Goal: Information Seeking & Learning: Understand process/instructions

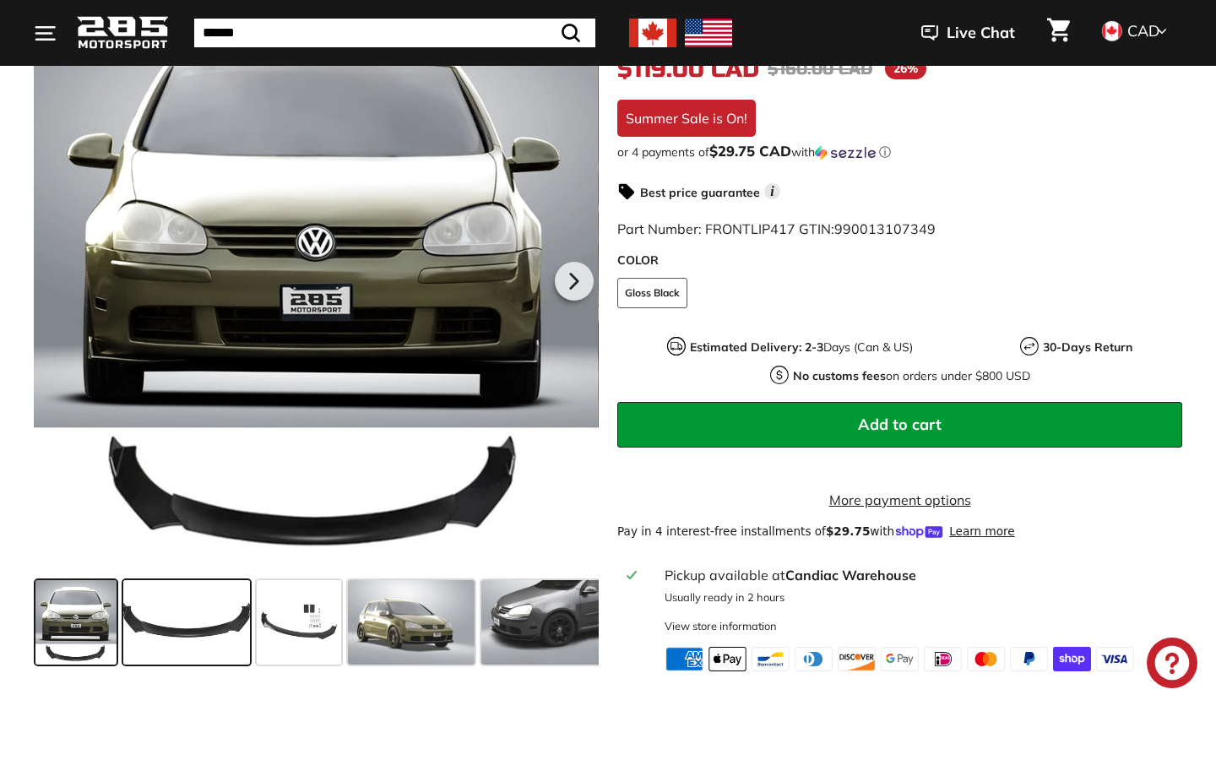
click at [205, 634] on span at bounding box center [186, 622] width 127 height 84
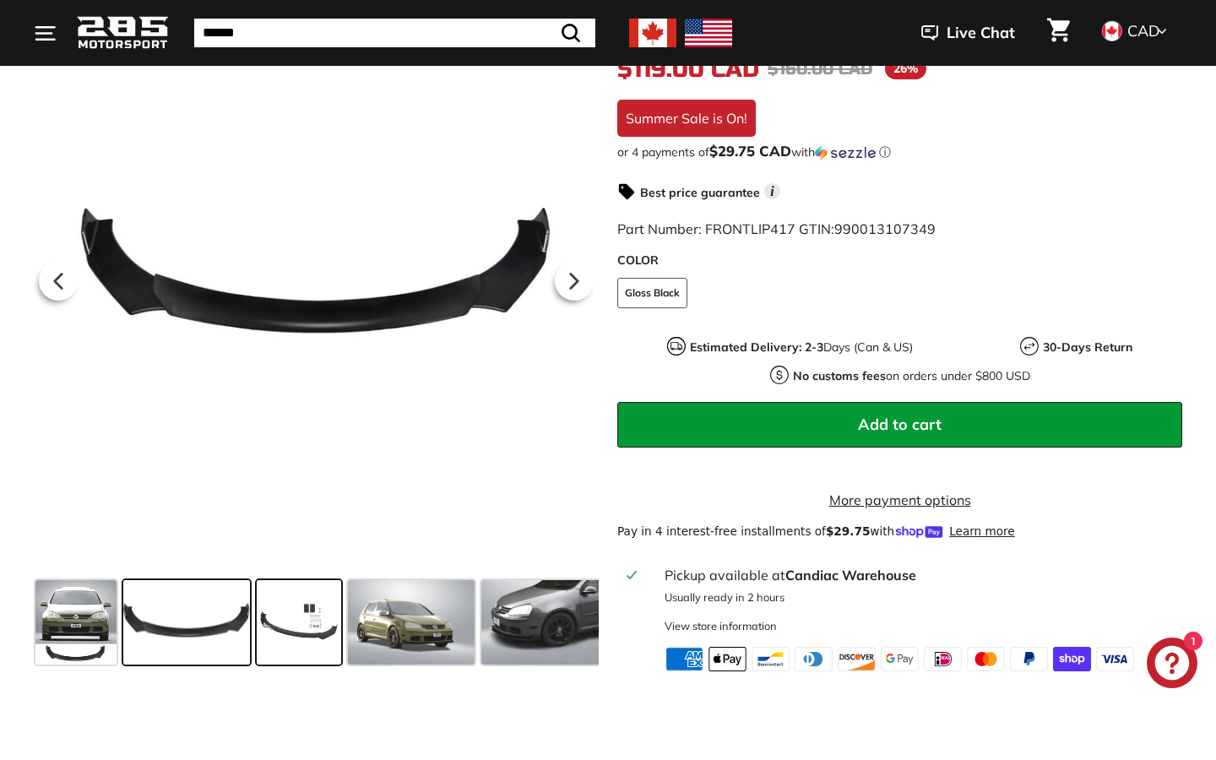
click at [318, 630] on span at bounding box center [299, 622] width 84 height 84
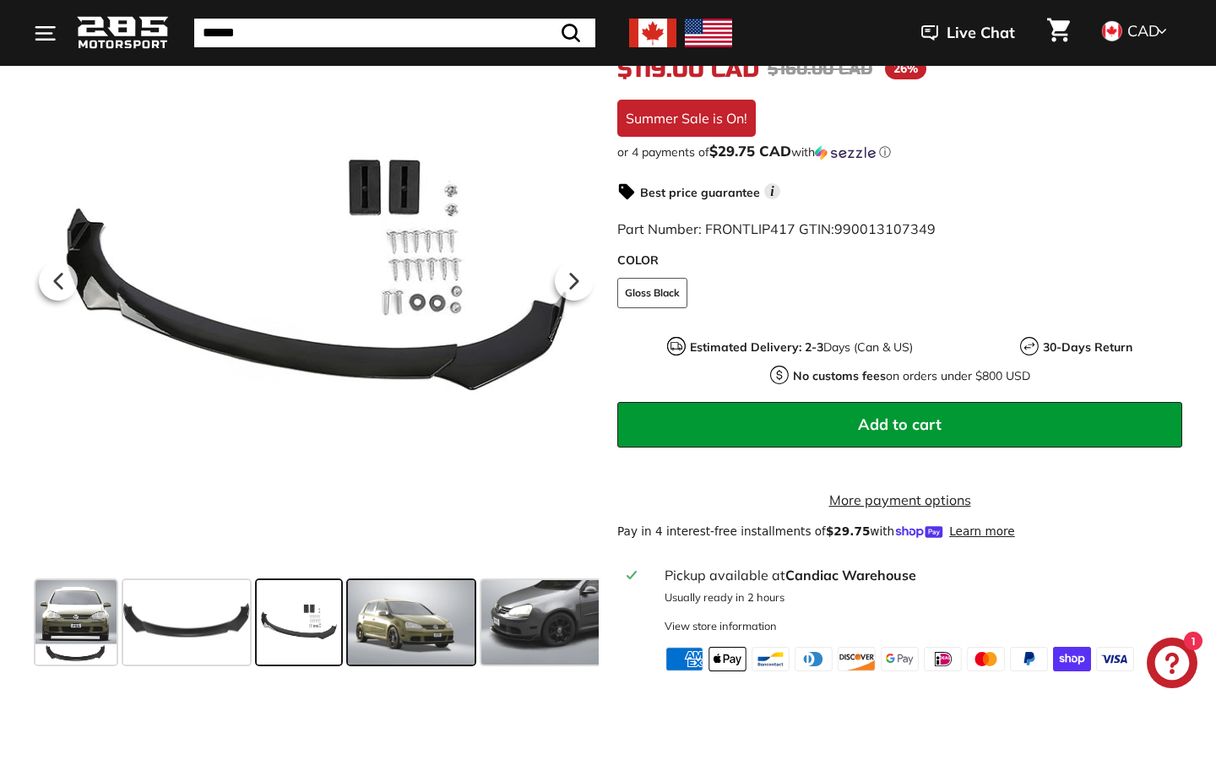
click at [385, 637] on span at bounding box center [411, 622] width 127 height 84
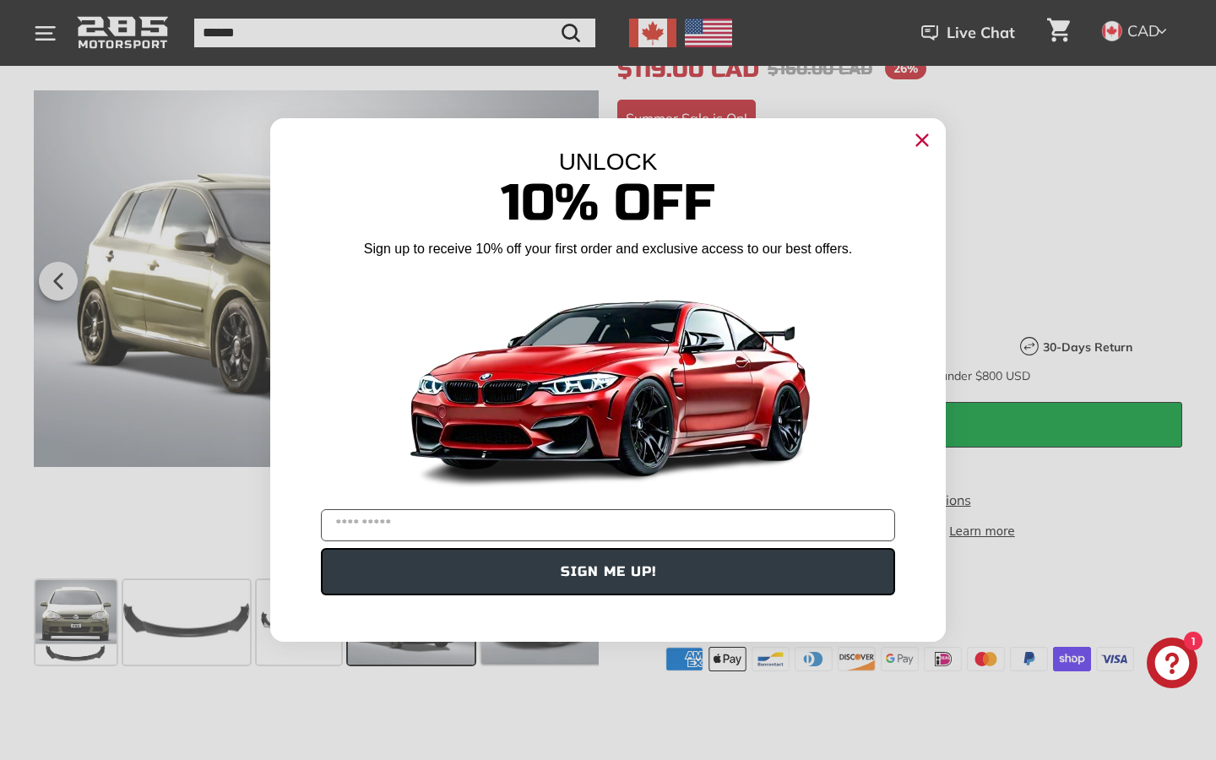
click at [923, 146] on circle "Close dialog" at bounding box center [921, 140] width 25 height 25
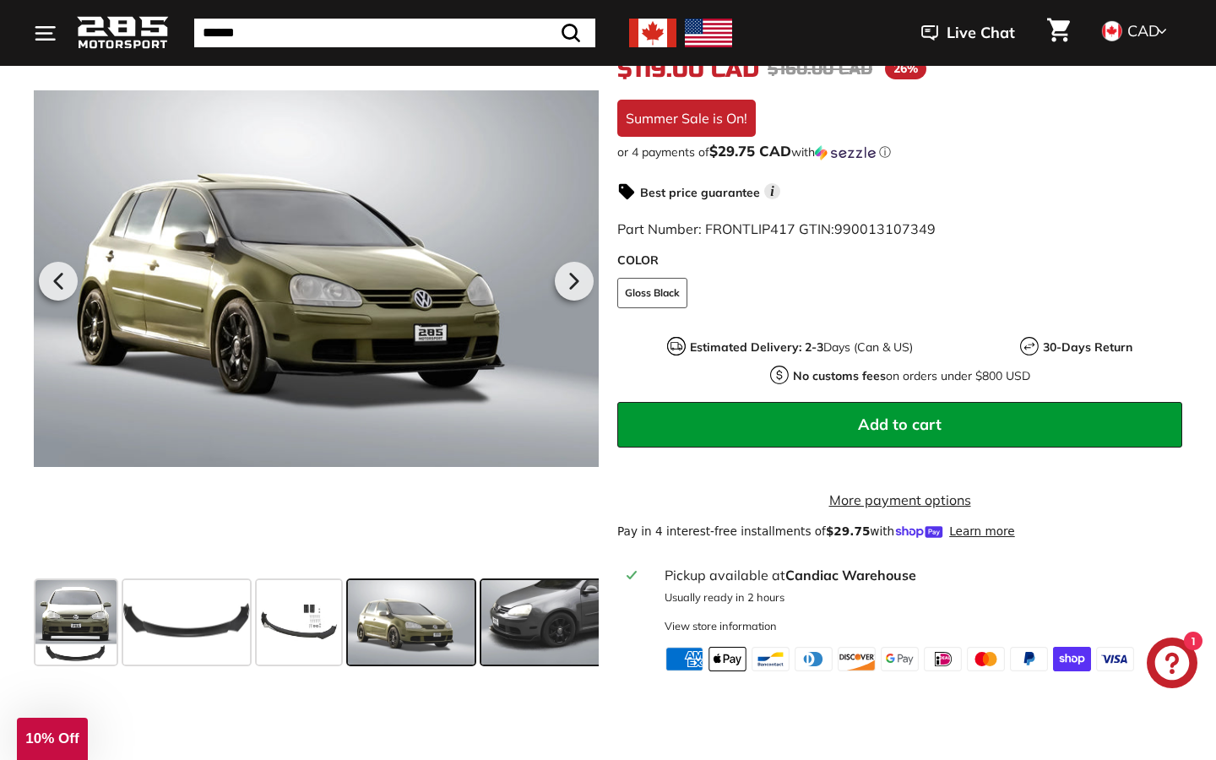
click at [562, 651] on span at bounding box center [544, 622] width 127 height 84
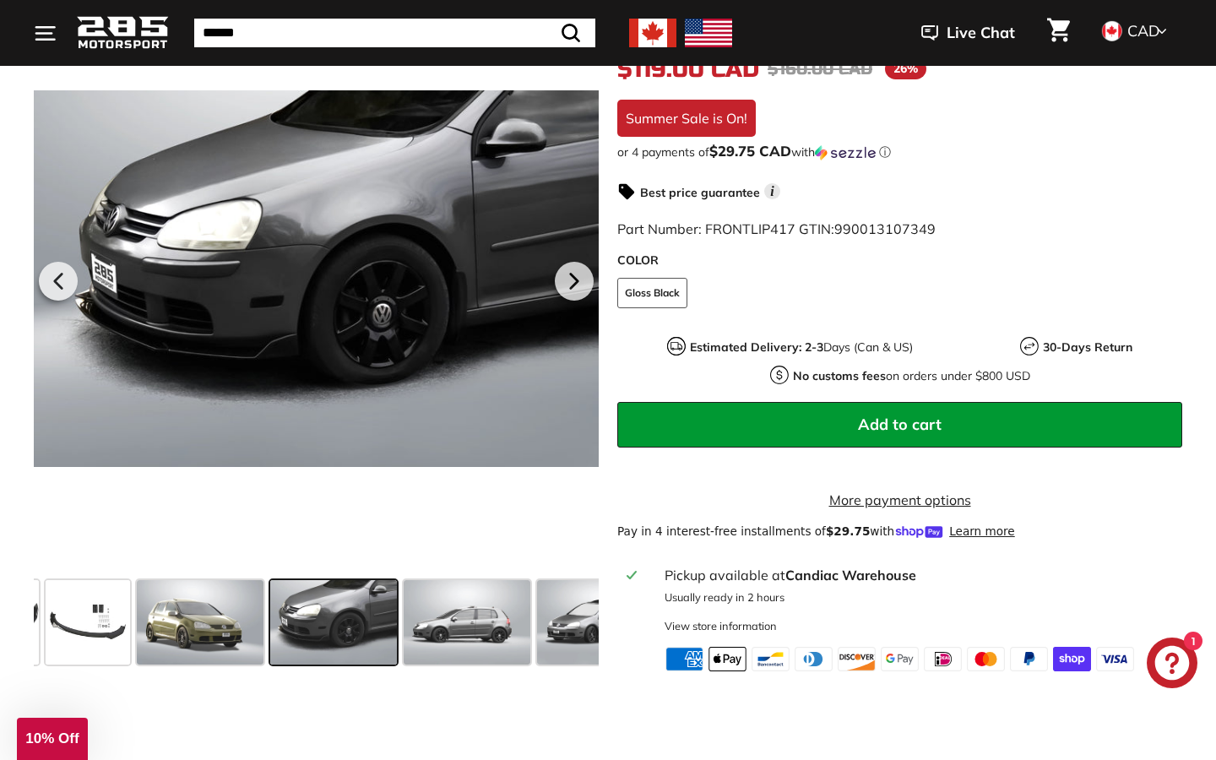
scroll to position [0, 228]
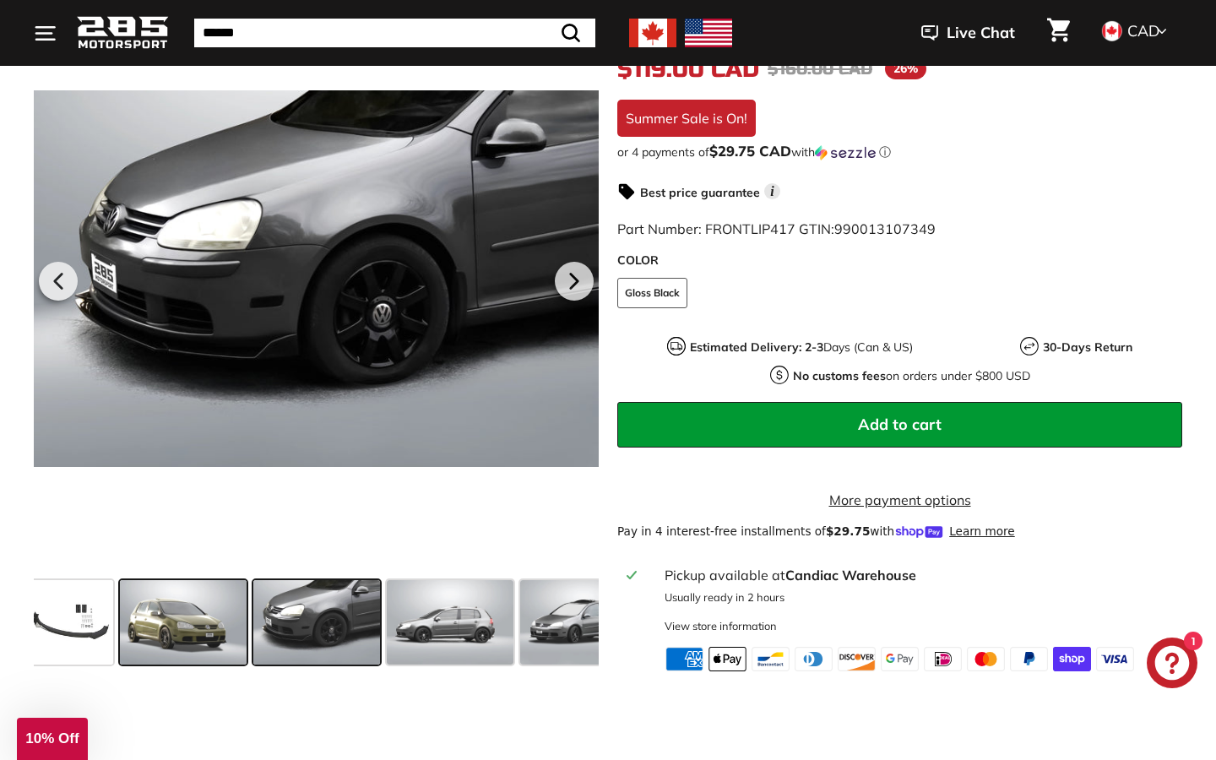
click at [214, 650] on span at bounding box center [183, 622] width 127 height 84
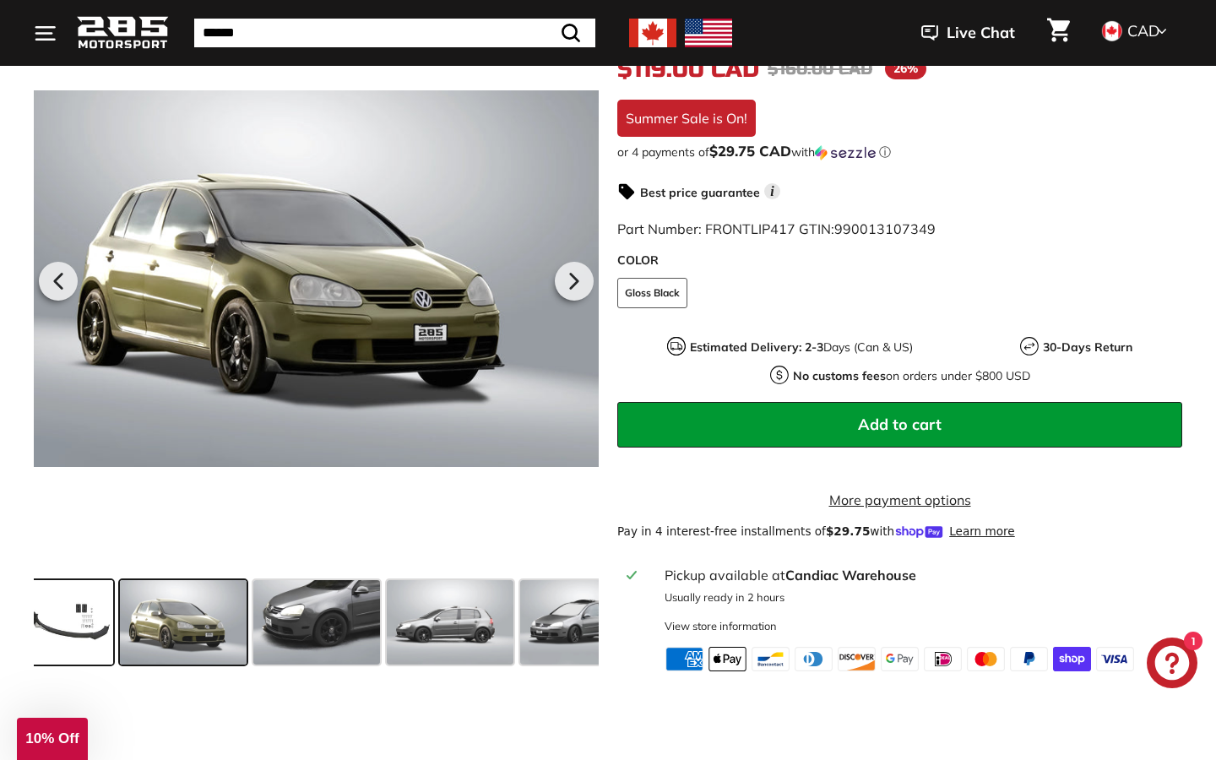
click at [89, 650] on span at bounding box center [71, 622] width 84 height 84
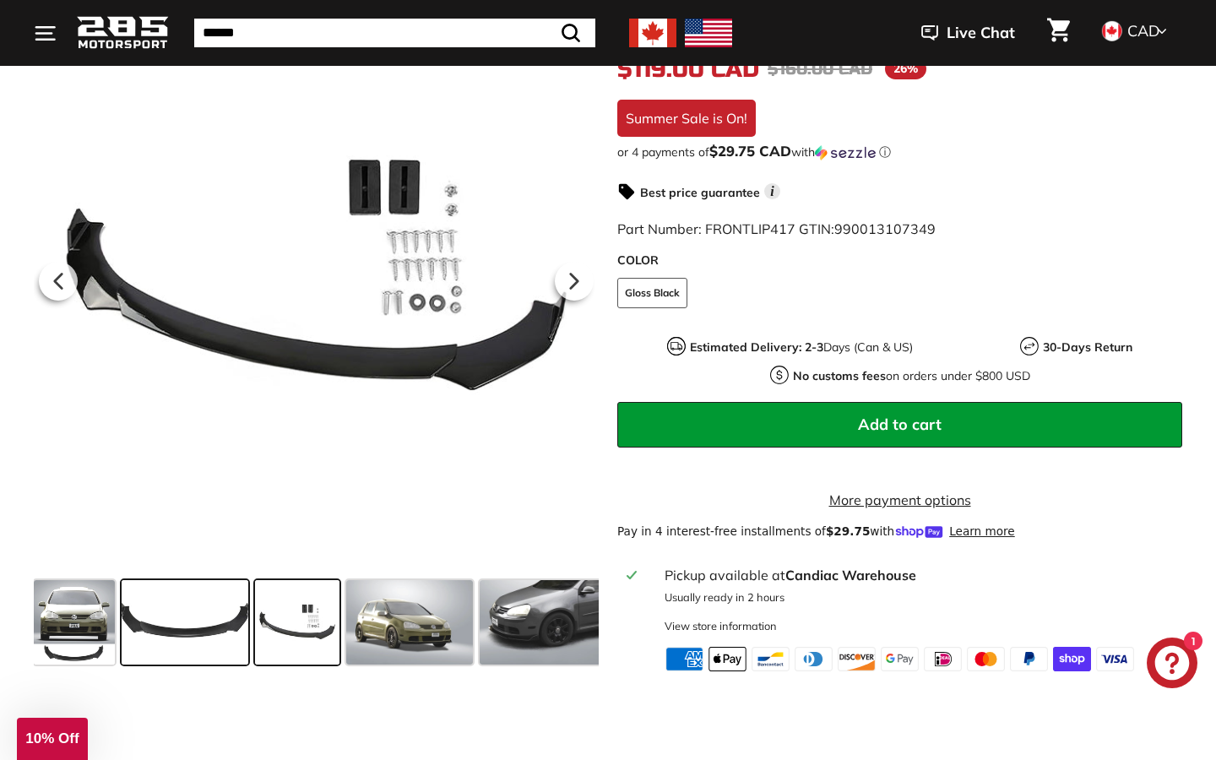
scroll to position [0, 0]
click at [401, 633] on span at bounding box center [411, 622] width 127 height 84
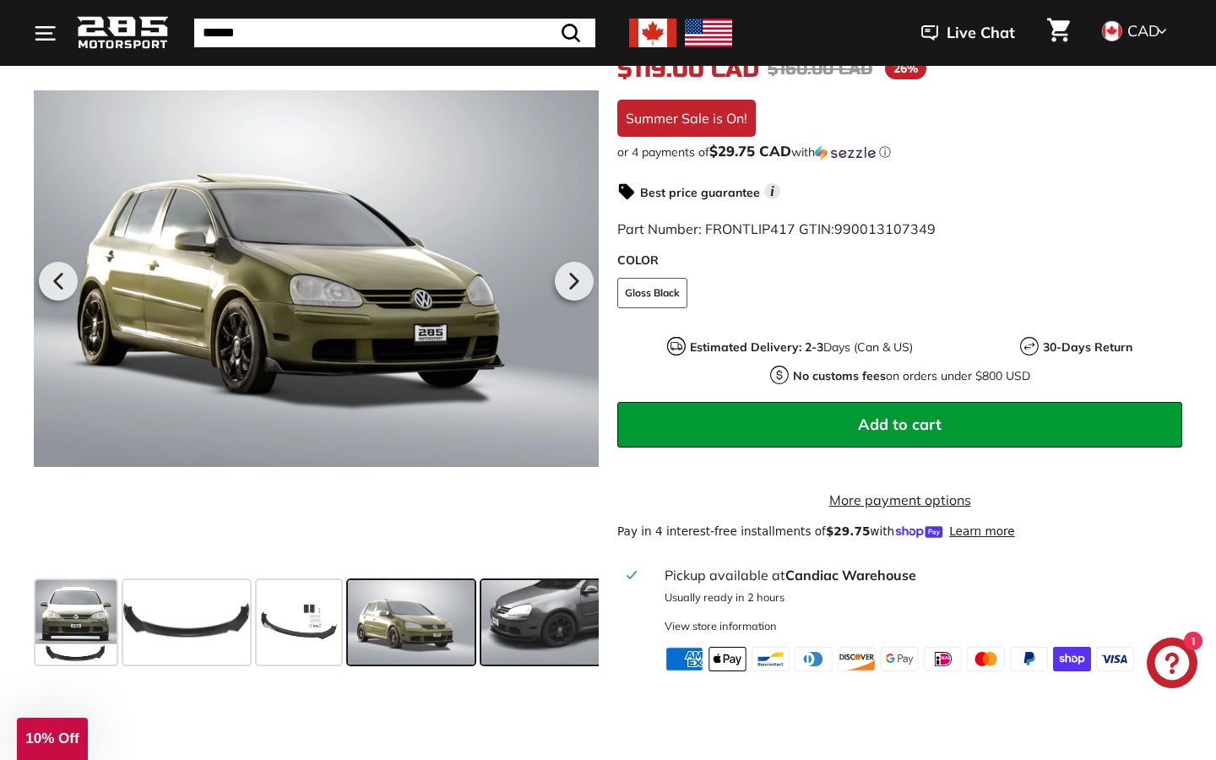
click at [517, 616] on span at bounding box center [544, 622] width 127 height 84
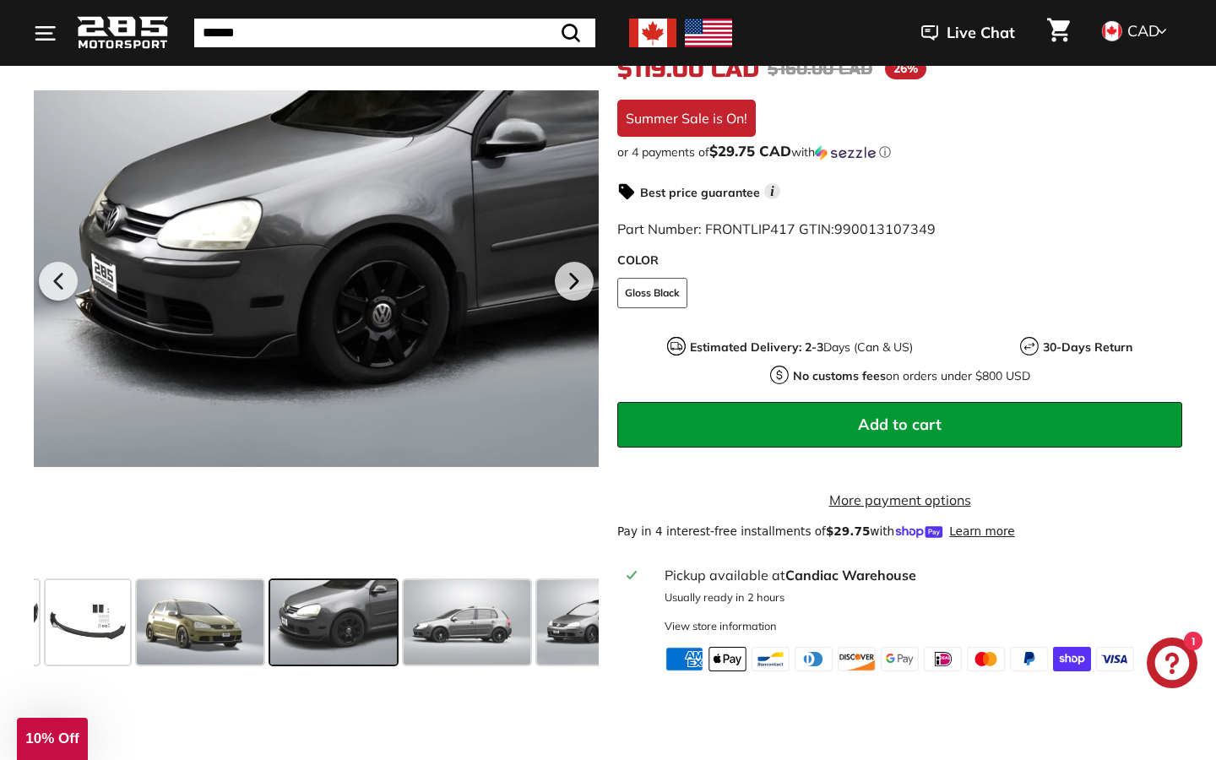
scroll to position [0, 228]
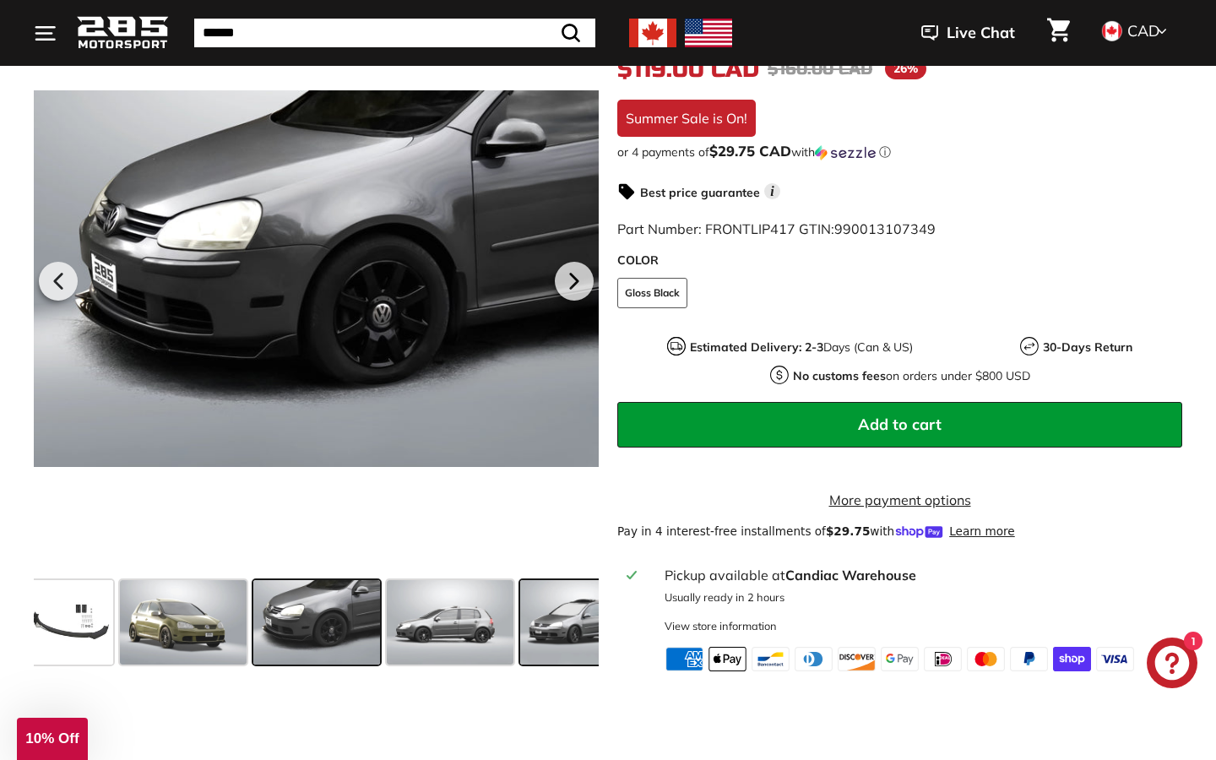
click at [569, 630] on span at bounding box center [583, 622] width 127 height 84
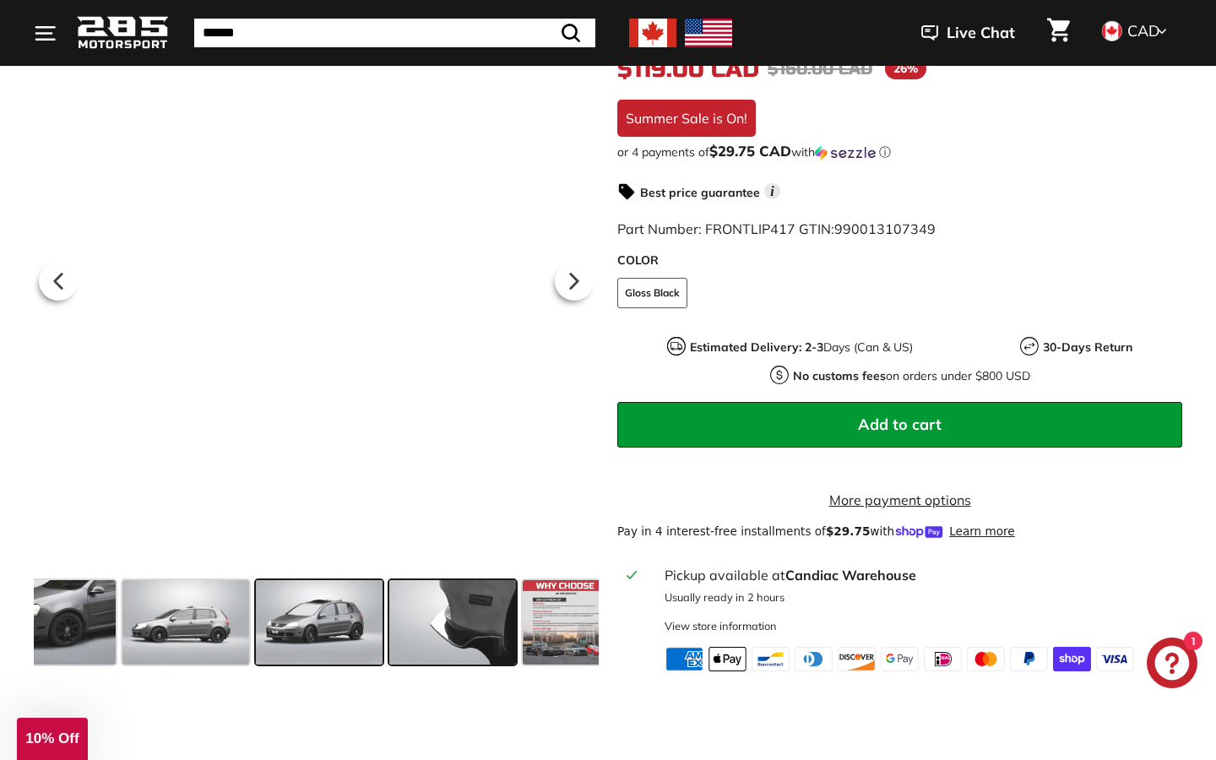
scroll to position [0, 495]
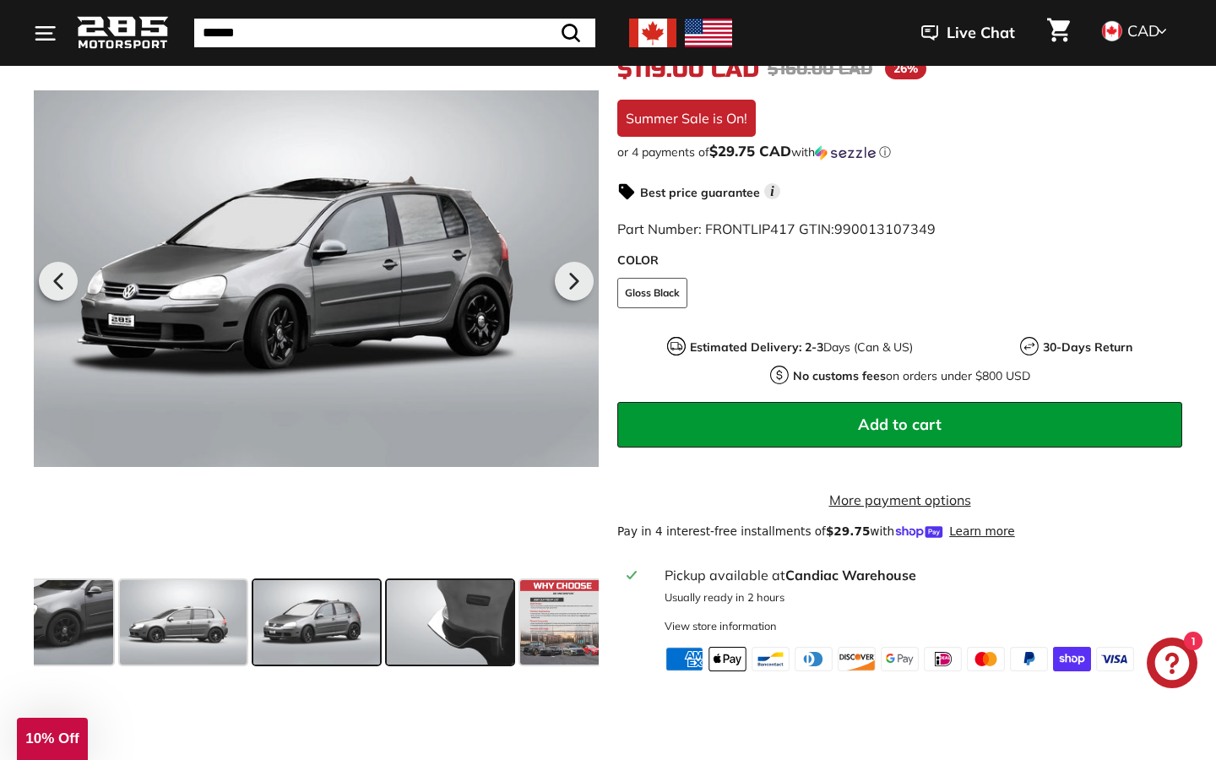
click at [420, 643] on span at bounding box center [450, 622] width 127 height 84
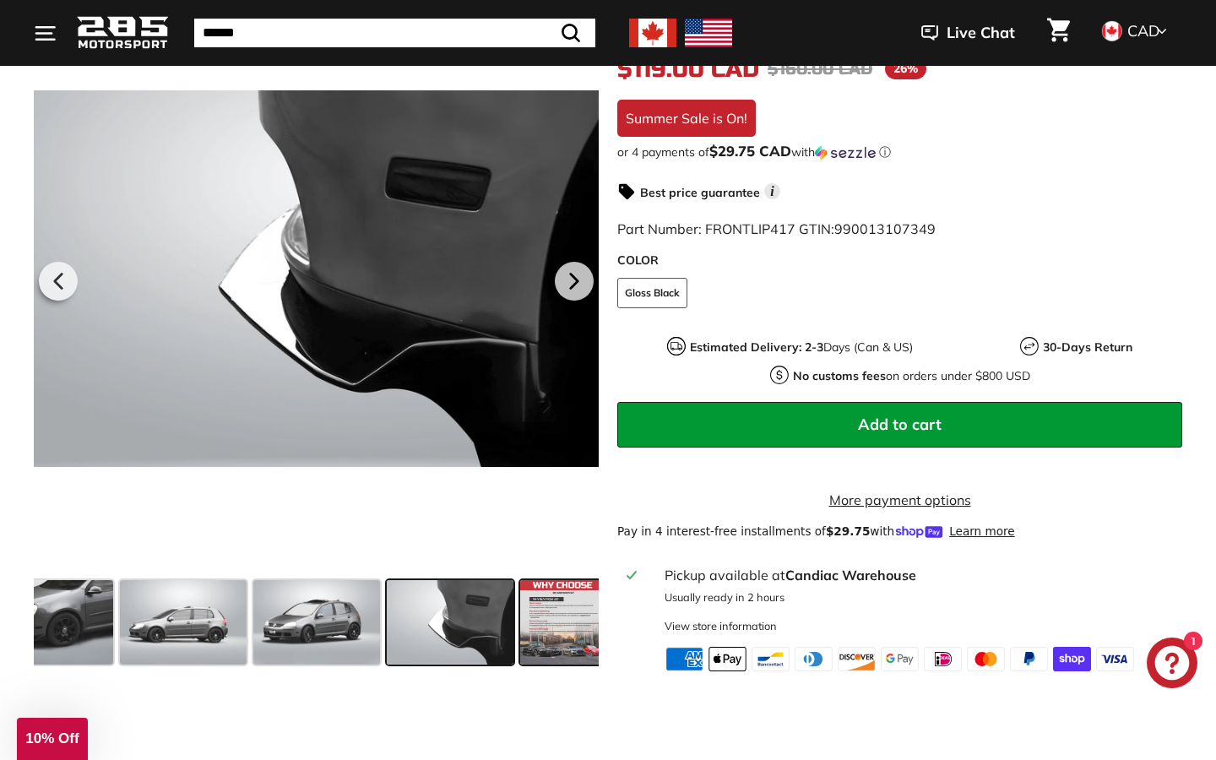
click at [548, 649] on span at bounding box center [562, 622] width 84 height 84
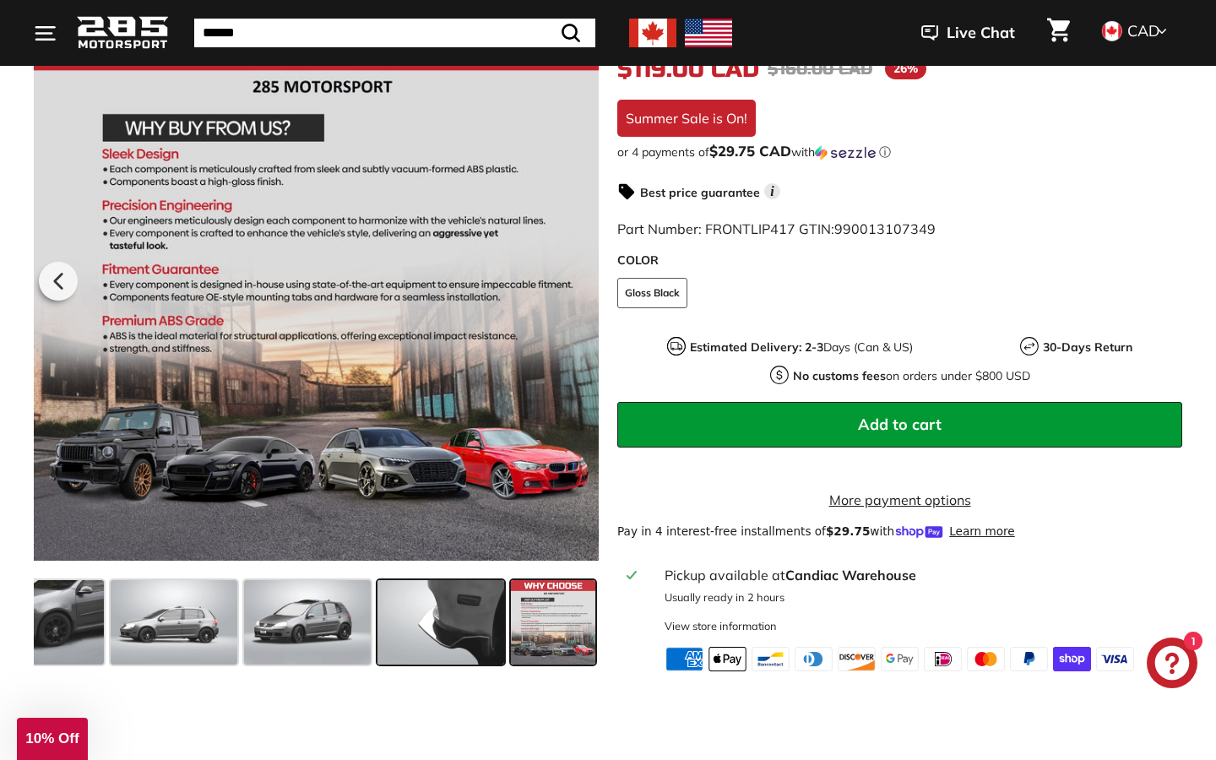
click at [472, 648] on span at bounding box center [440, 622] width 127 height 84
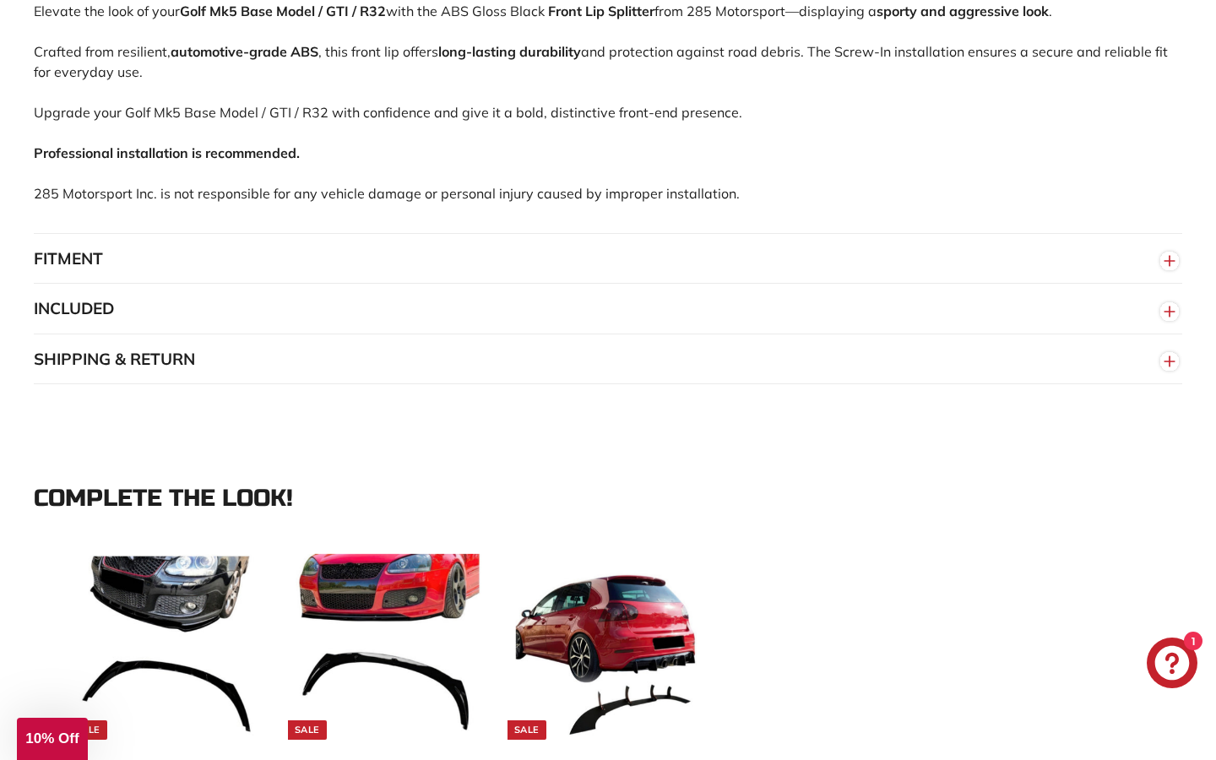
scroll to position [1192, 0]
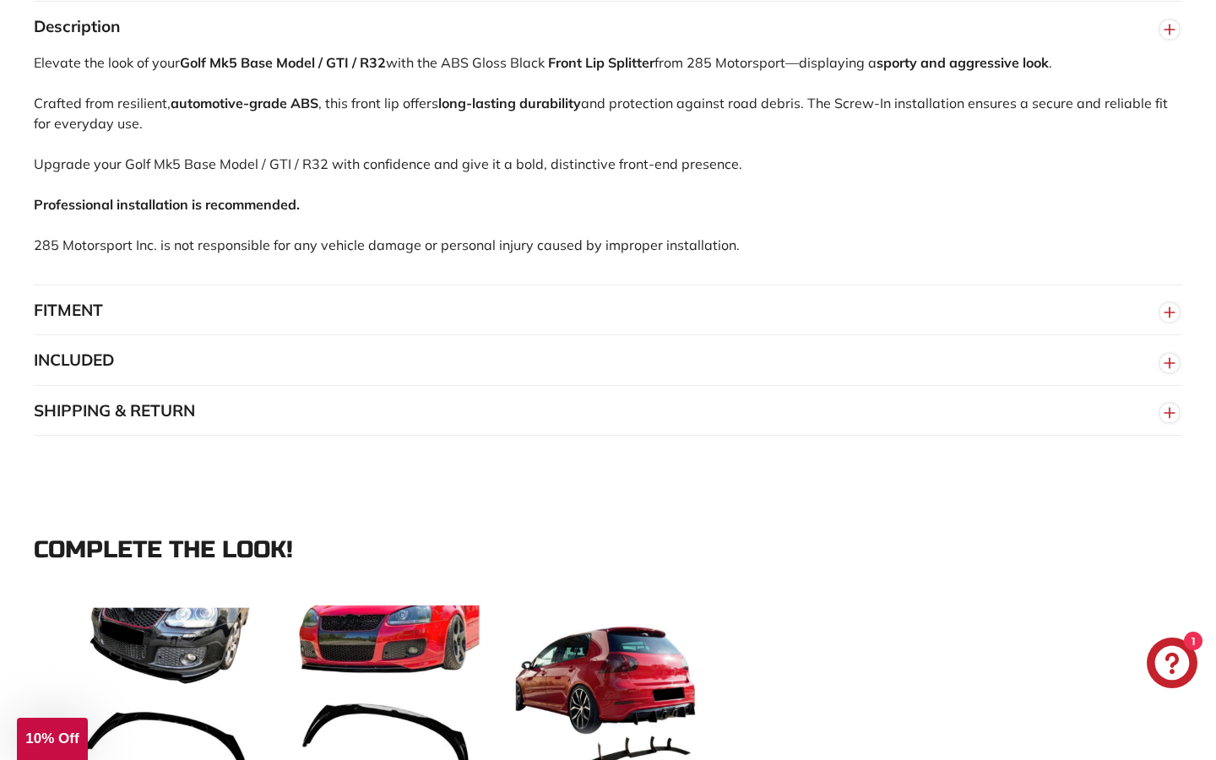
click at [433, 436] on button "SHIPPING & RETURN" at bounding box center [608, 411] width 1148 height 51
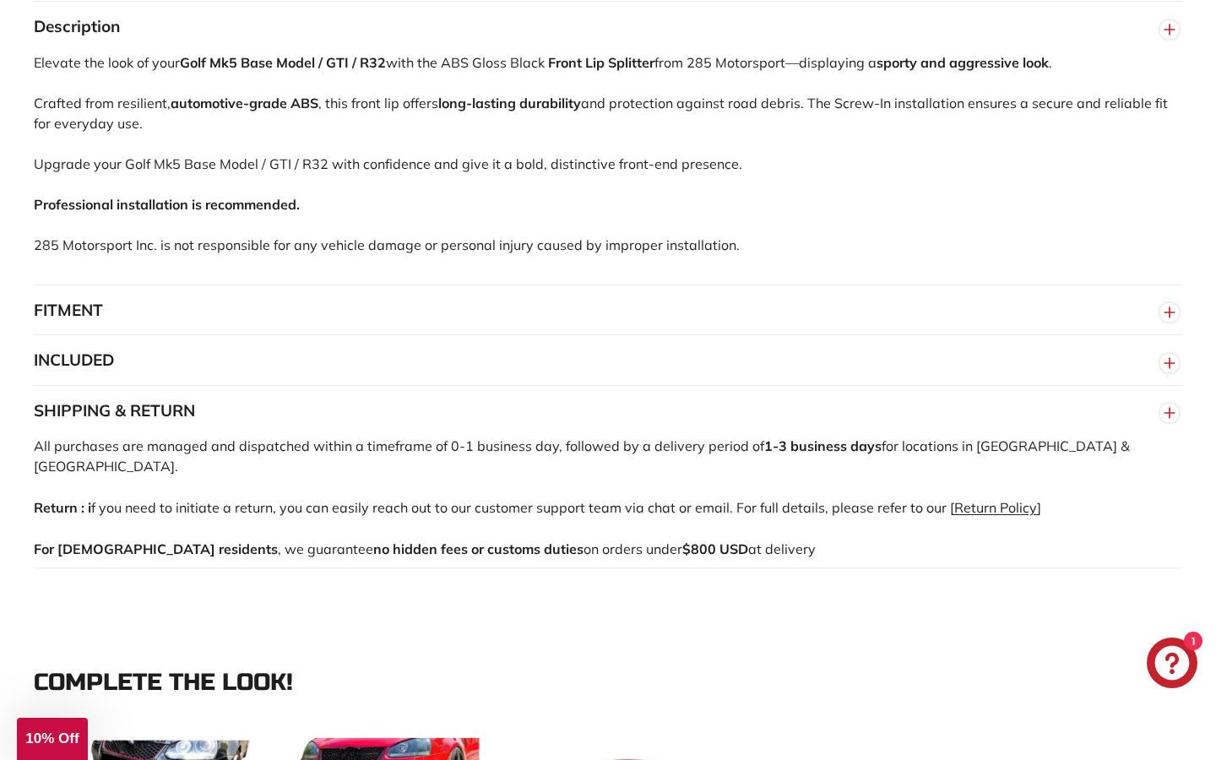
click at [433, 433] on button "SHIPPING & RETURN" at bounding box center [608, 411] width 1148 height 51
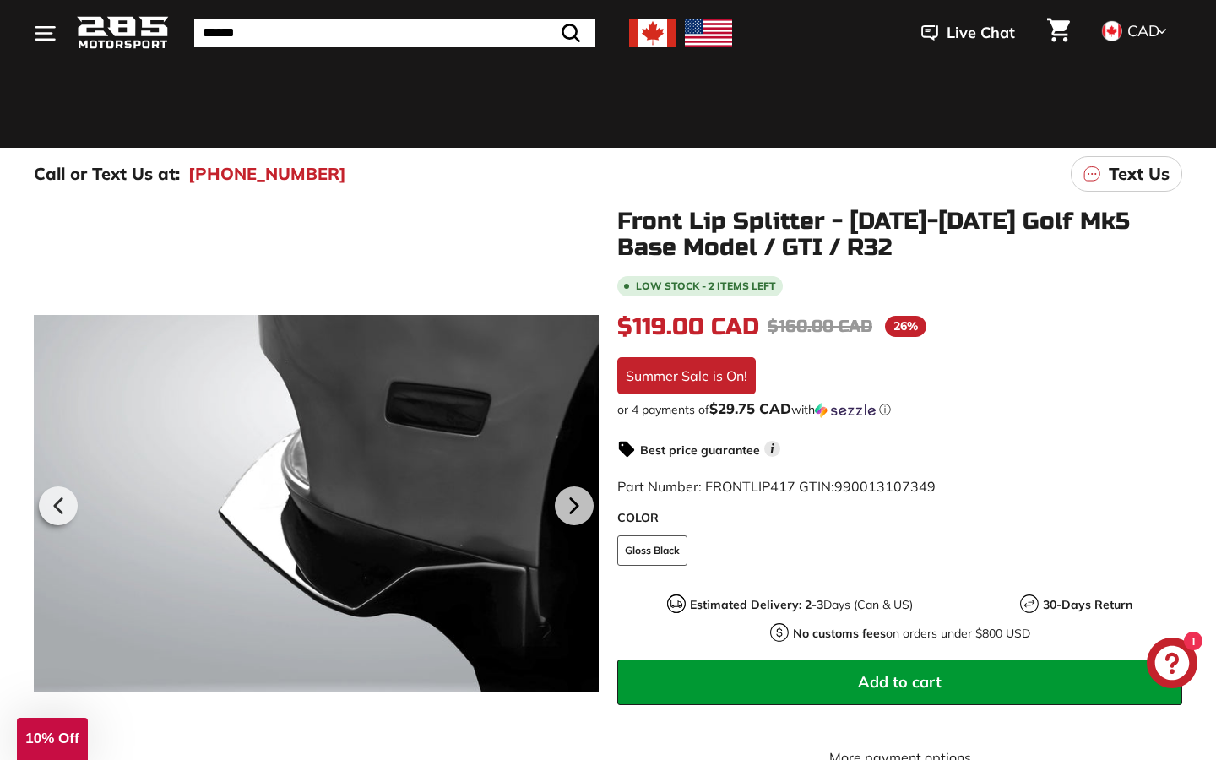
scroll to position [271, 0]
